Goal: Information Seeking & Learning: Learn about a topic

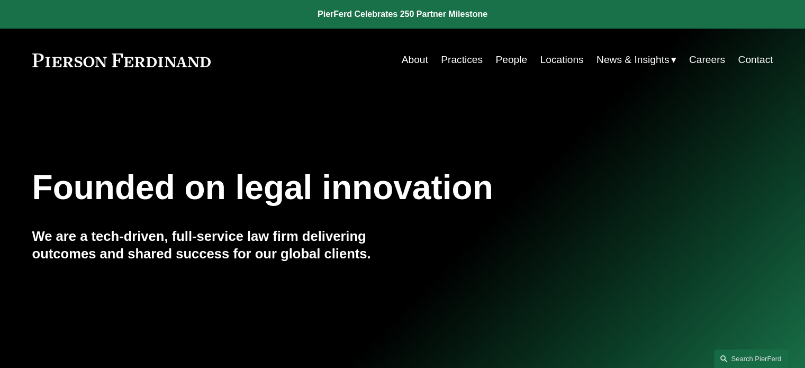
click at [491, 60] on nav "About Practices People Locations News & Insights News Insights Blogs Careers Co…" at bounding box center [588, 60] width 372 height 20
click at [499, 60] on link "People" at bounding box center [512, 60] width 32 height 20
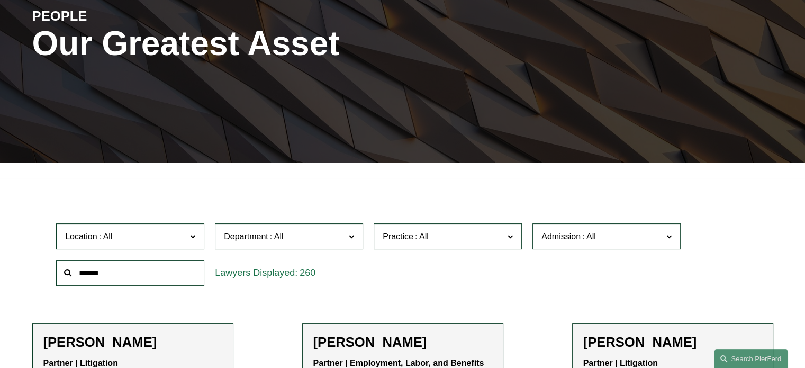
scroll to position [159, 0]
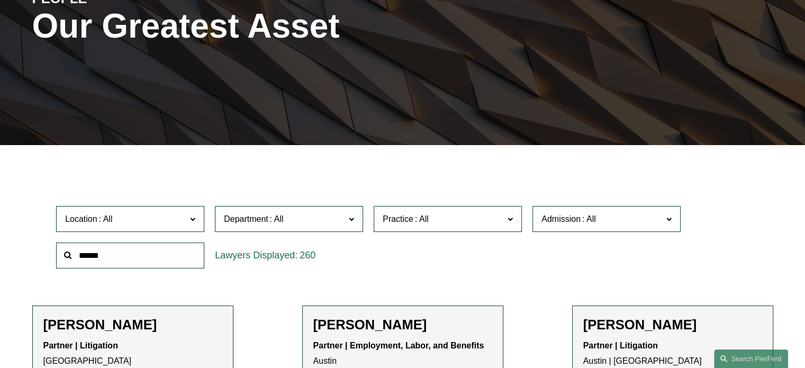
click at [116, 224] on span "Location" at bounding box center [125, 219] width 121 height 14
click at [0, 0] on link "[GEOGRAPHIC_DATA]" at bounding box center [0, 0] width 0 height 0
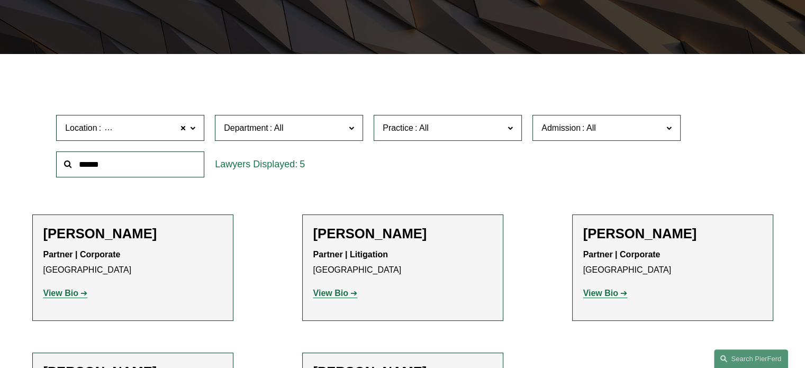
scroll to position [371, 0]
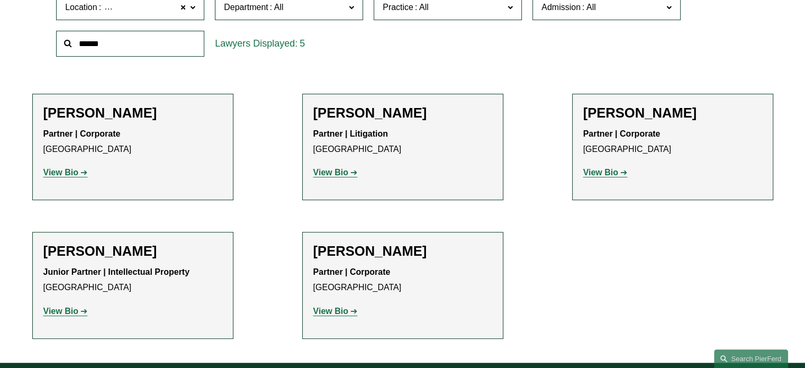
click at [330, 175] on strong "View Bio" at bounding box center [330, 172] width 35 height 9
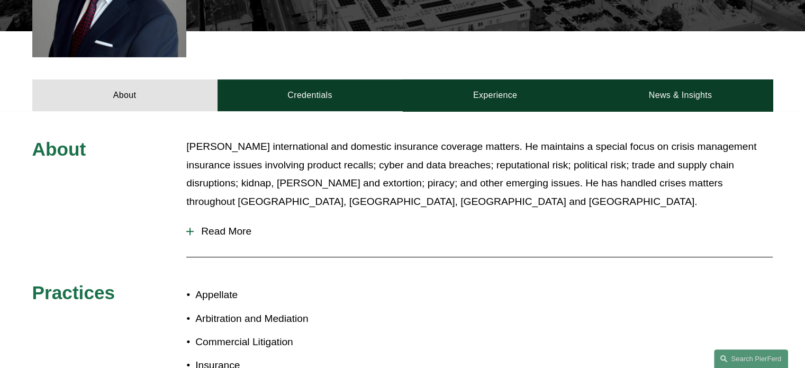
scroll to position [371, 0]
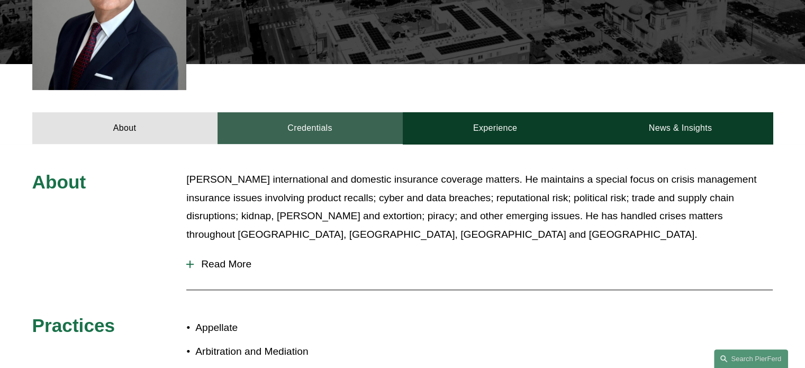
click at [290, 114] on link "Credentials" at bounding box center [310, 128] width 185 height 32
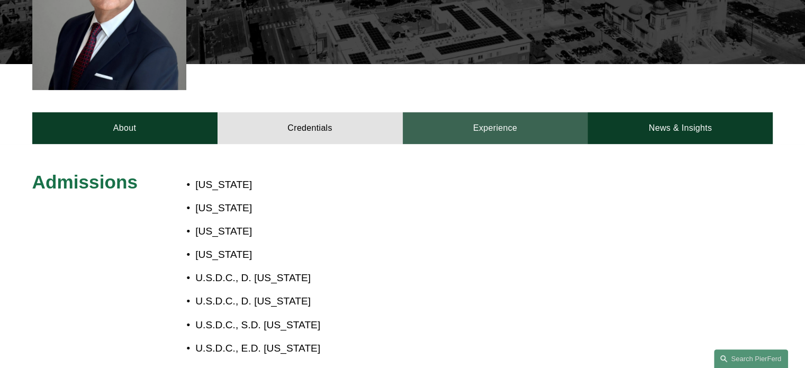
click at [515, 113] on link "Experience" at bounding box center [495, 128] width 185 height 32
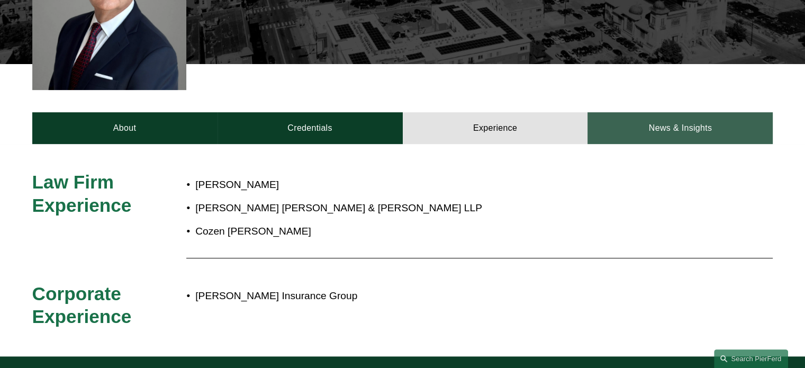
click at [661, 112] on link "News & Insights" at bounding box center [680, 128] width 185 height 32
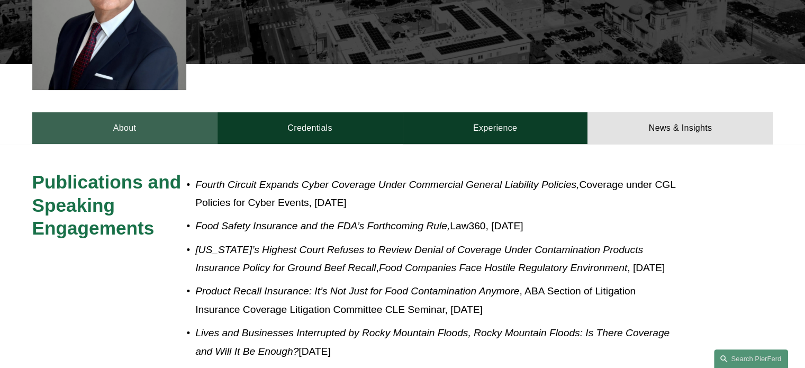
click at [91, 112] on link "About" at bounding box center [124, 128] width 185 height 32
